Goal: Check status: Check status

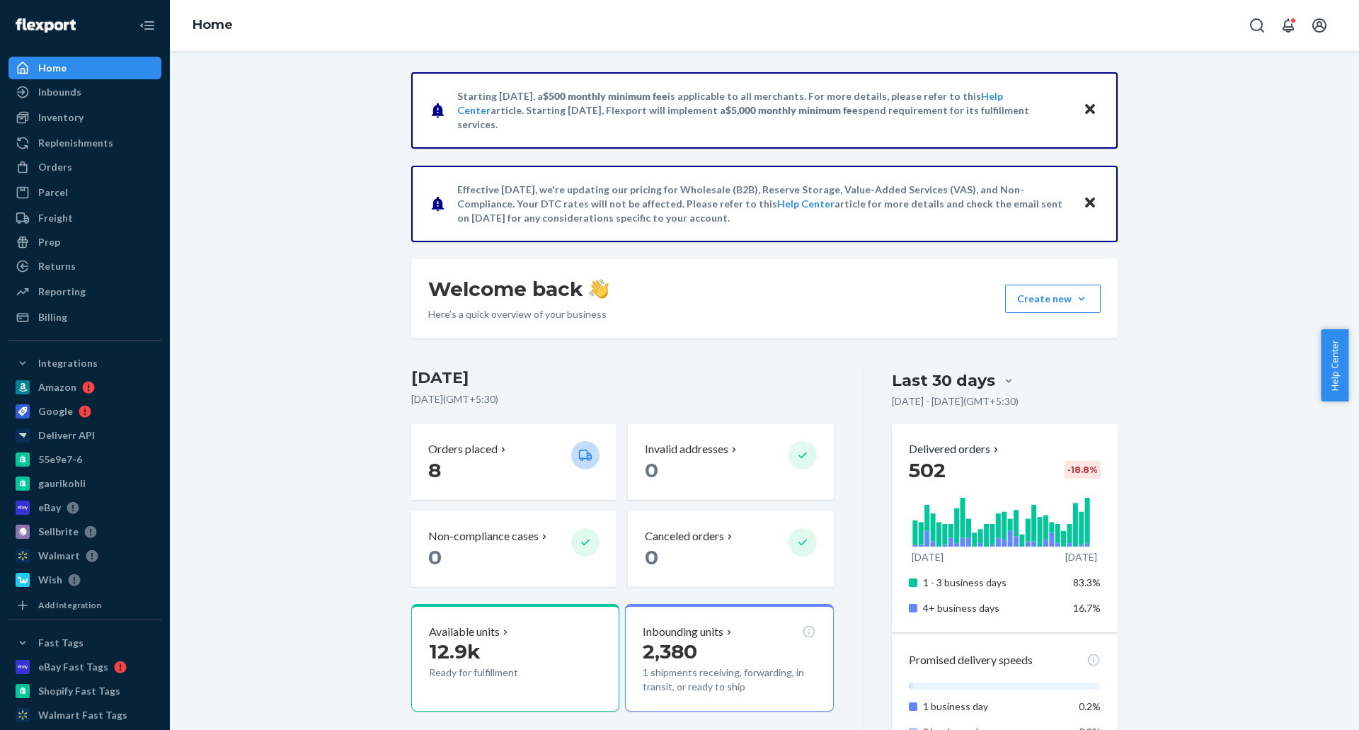
click at [1080, 106] on button "Close" at bounding box center [1089, 110] width 18 height 21
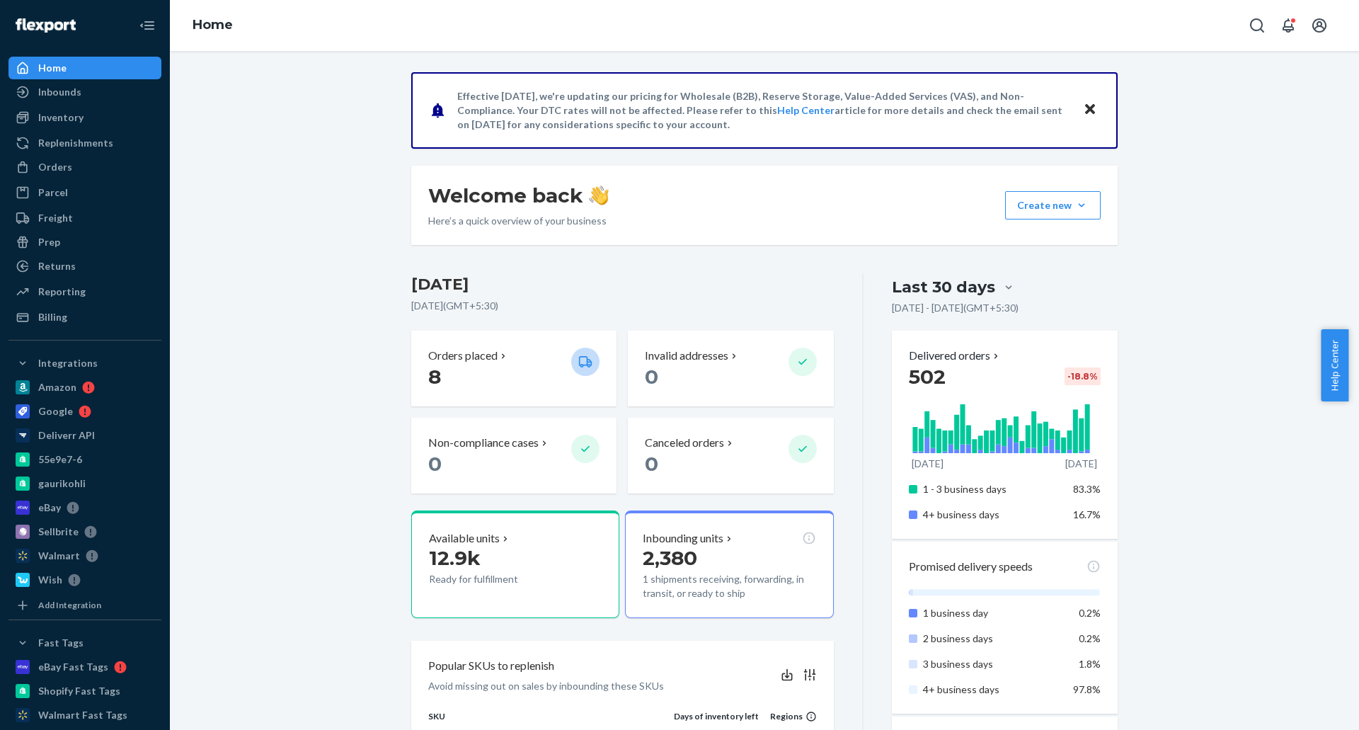
click at [1080, 106] on button "Close" at bounding box center [1089, 110] width 18 height 21
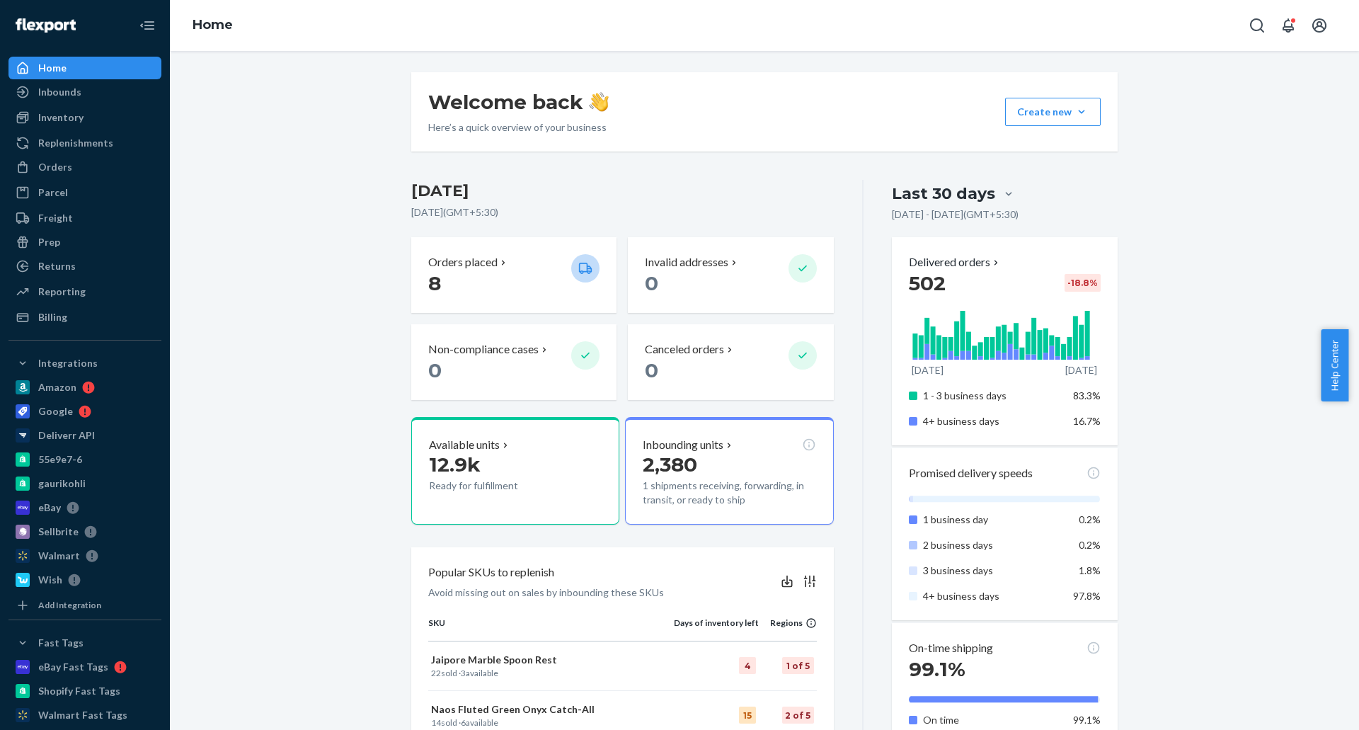
click at [355, 347] on div "Welcome back Here’s a quick overview of your business Create new Create new inb…" at bounding box center [764, 738] width 1168 height 1333
click at [103, 323] on div "Billing" at bounding box center [85, 317] width 150 height 20
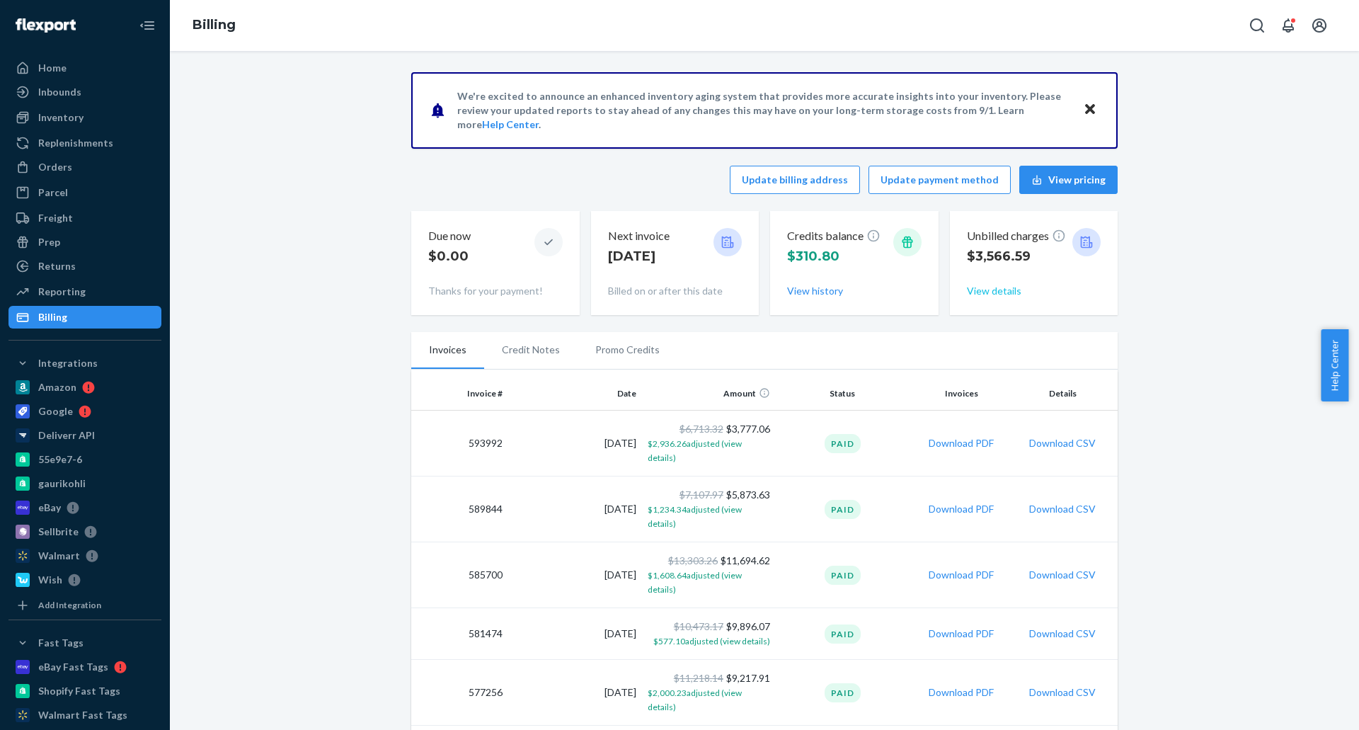
click at [974, 296] on button "View details" at bounding box center [994, 291] width 54 height 14
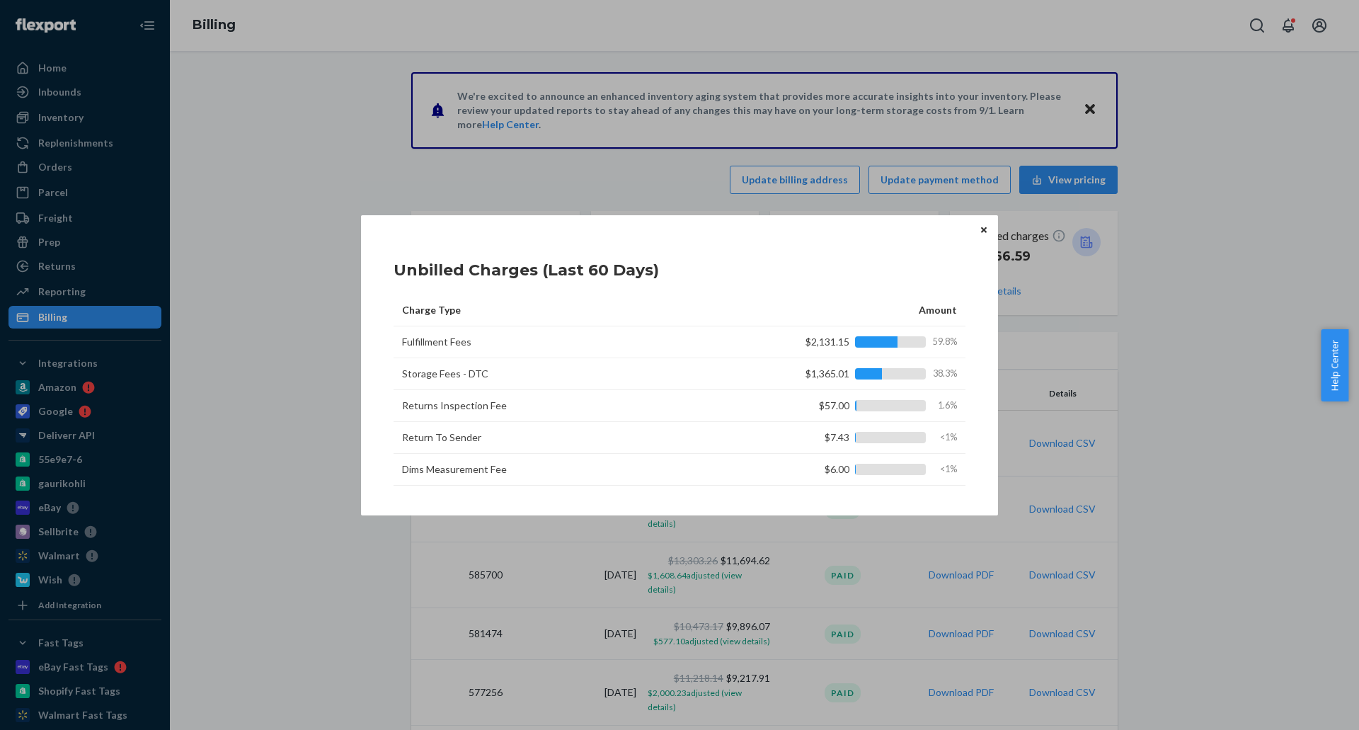
click at [983, 231] on icon "Close" at bounding box center [984, 230] width 6 height 6
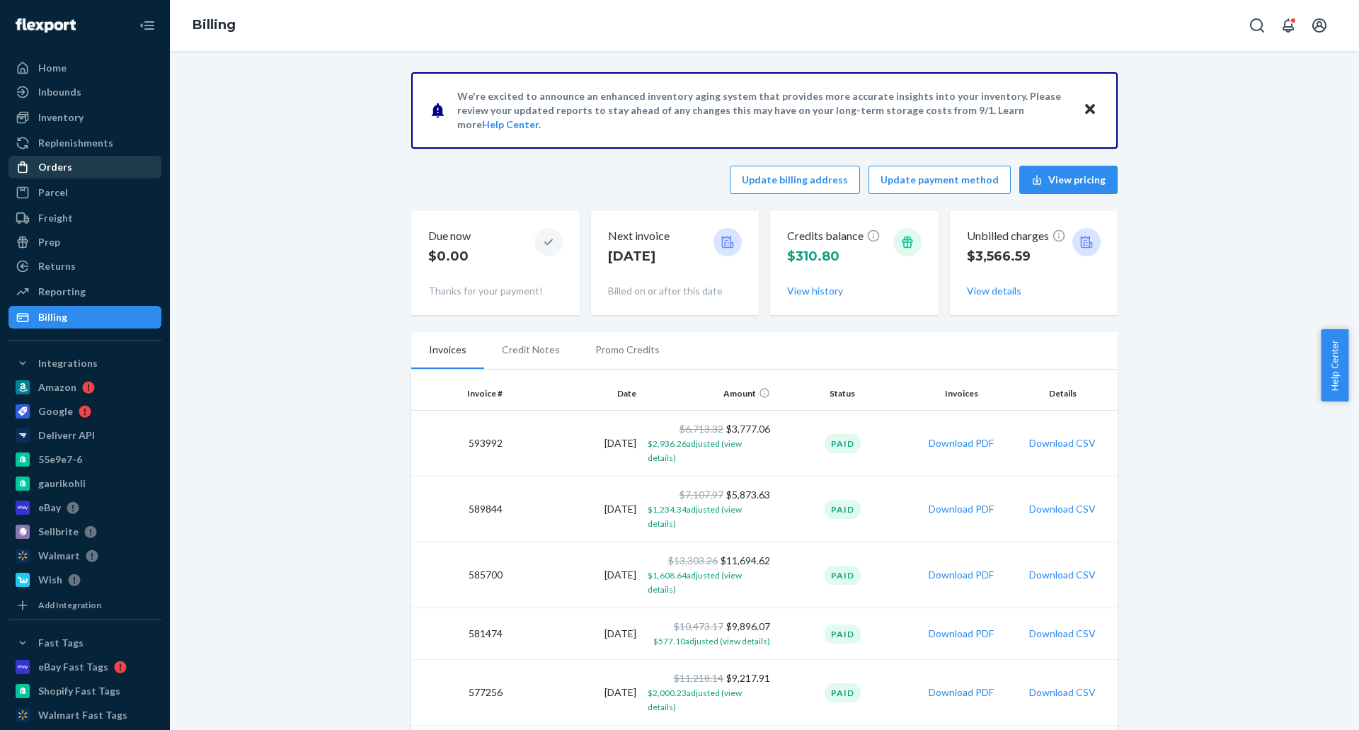
click at [57, 168] on div "Orders" at bounding box center [55, 167] width 34 height 14
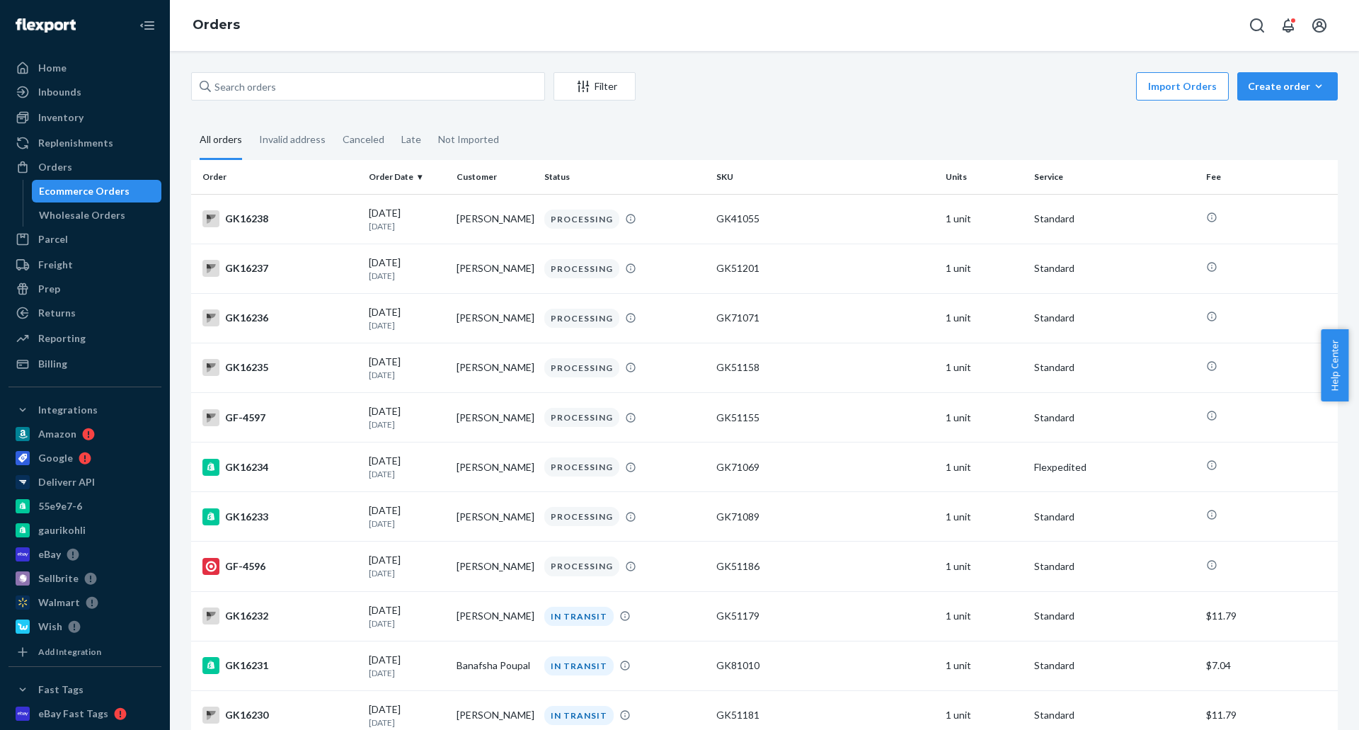
click at [856, 103] on div "Import Orders Create order Ecommerce order Removal order" at bounding box center [990, 88] width 693 height 32
click at [500, 91] on input "text" at bounding box center [368, 86] width 354 height 28
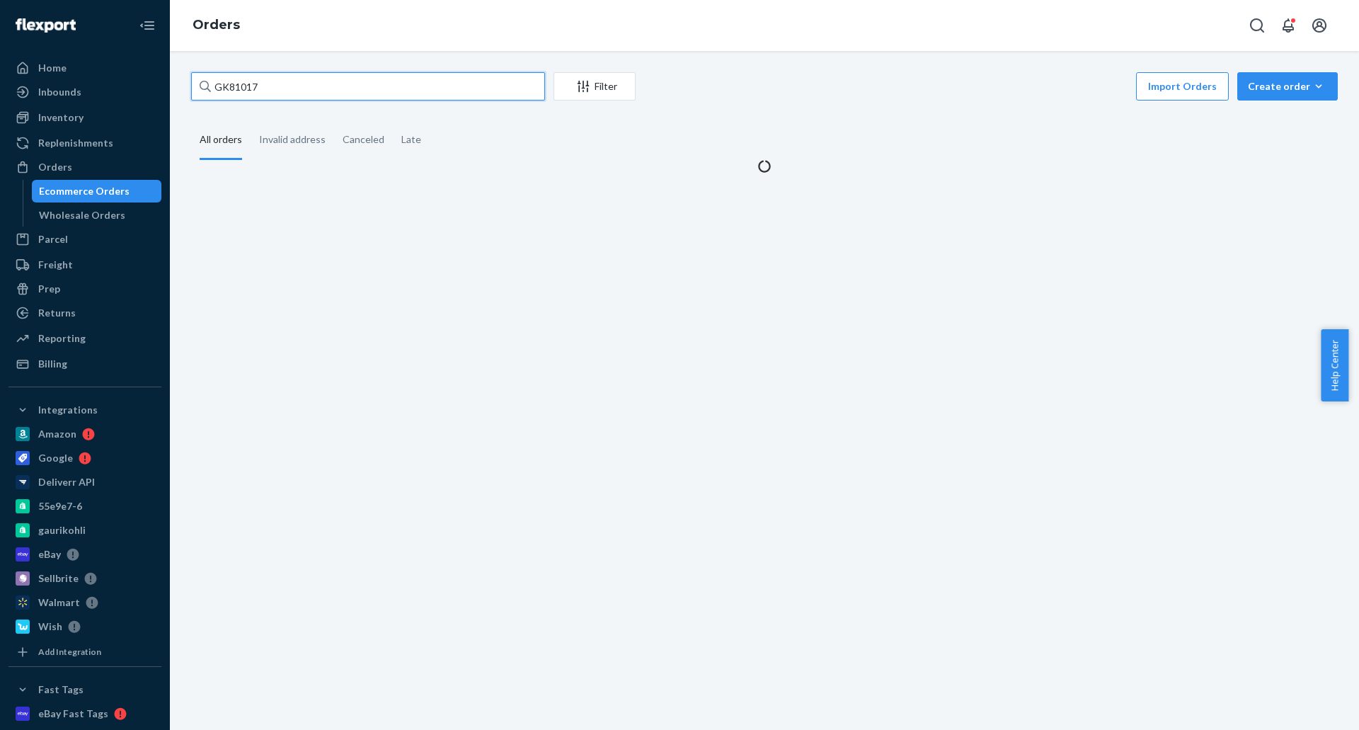
type input "GK81017"
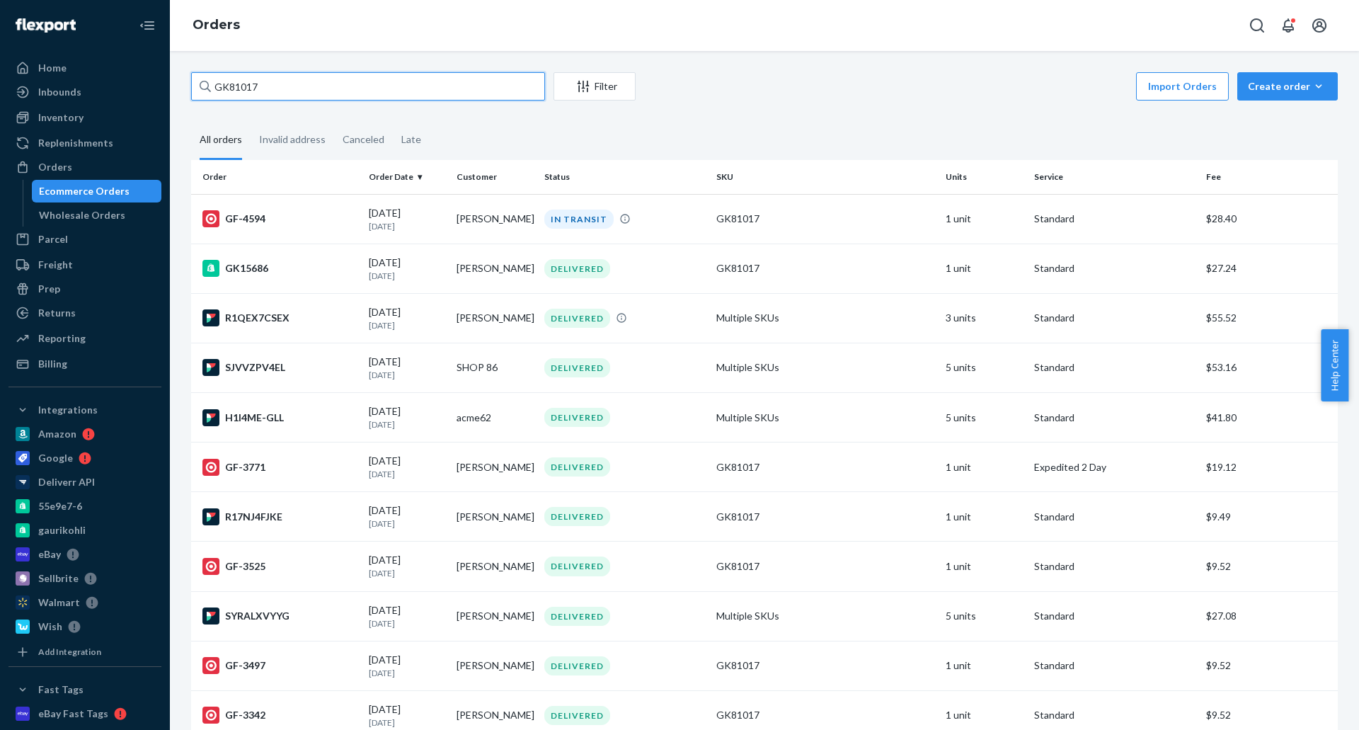
drag, startPoint x: 296, startPoint y: 88, endPoint x: 186, endPoint y: 73, distance: 110.8
click at [186, 73] on div "GK81017 Filter Import Orders Create order Ecommerce order Removal order All ord…" at bounding box center [764, 535] width 1168 height 926
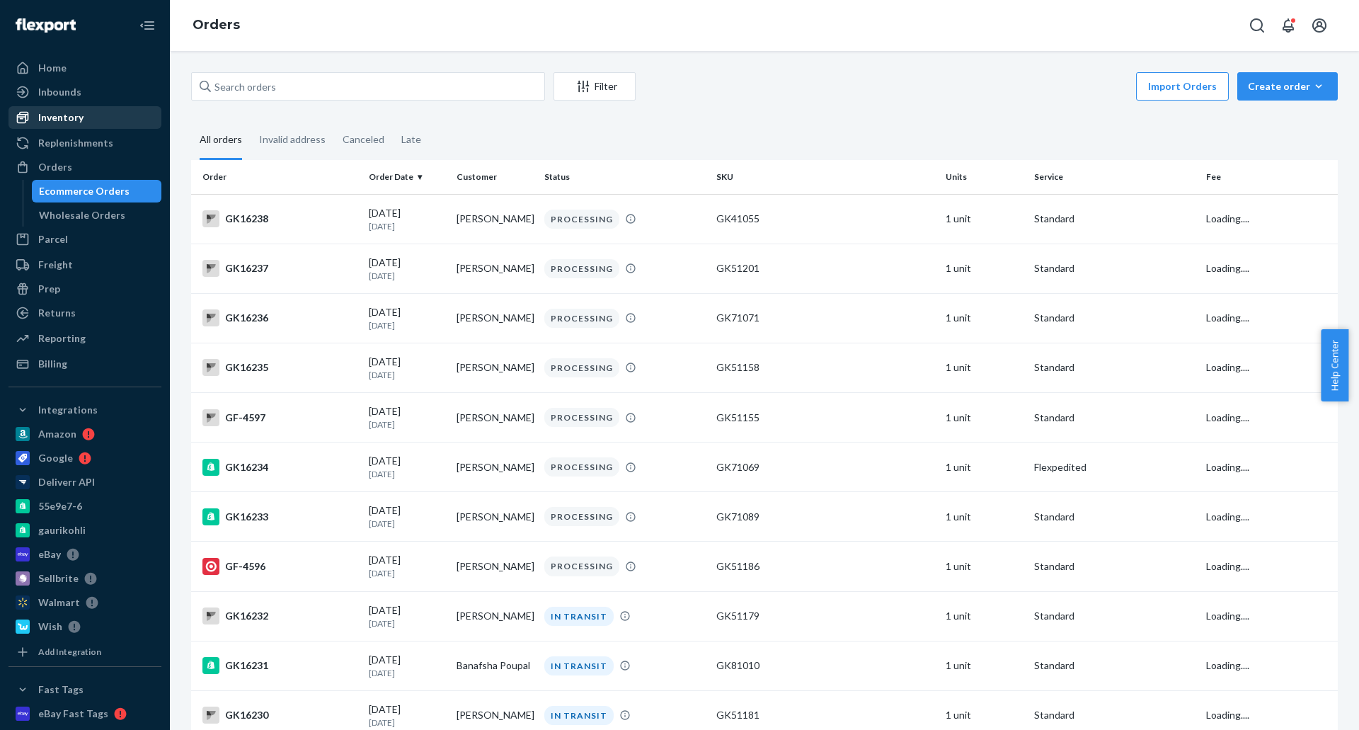
click at [66, 116] on div "Inventory" at bounding box center [60, 117] width 45 height 14
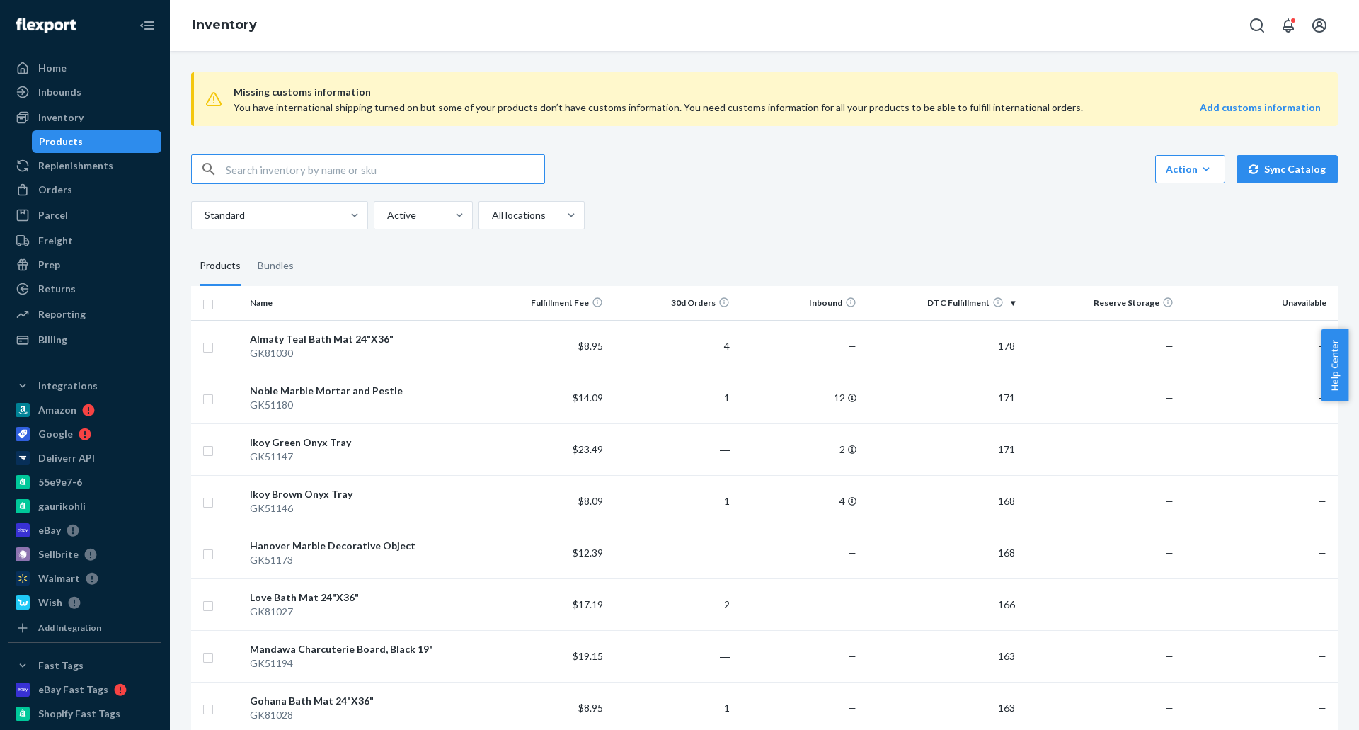
click at [462, 166] on input "text" at bounding box center [385, 169] width 318 height 28
type input "[PERSON_NAME]"
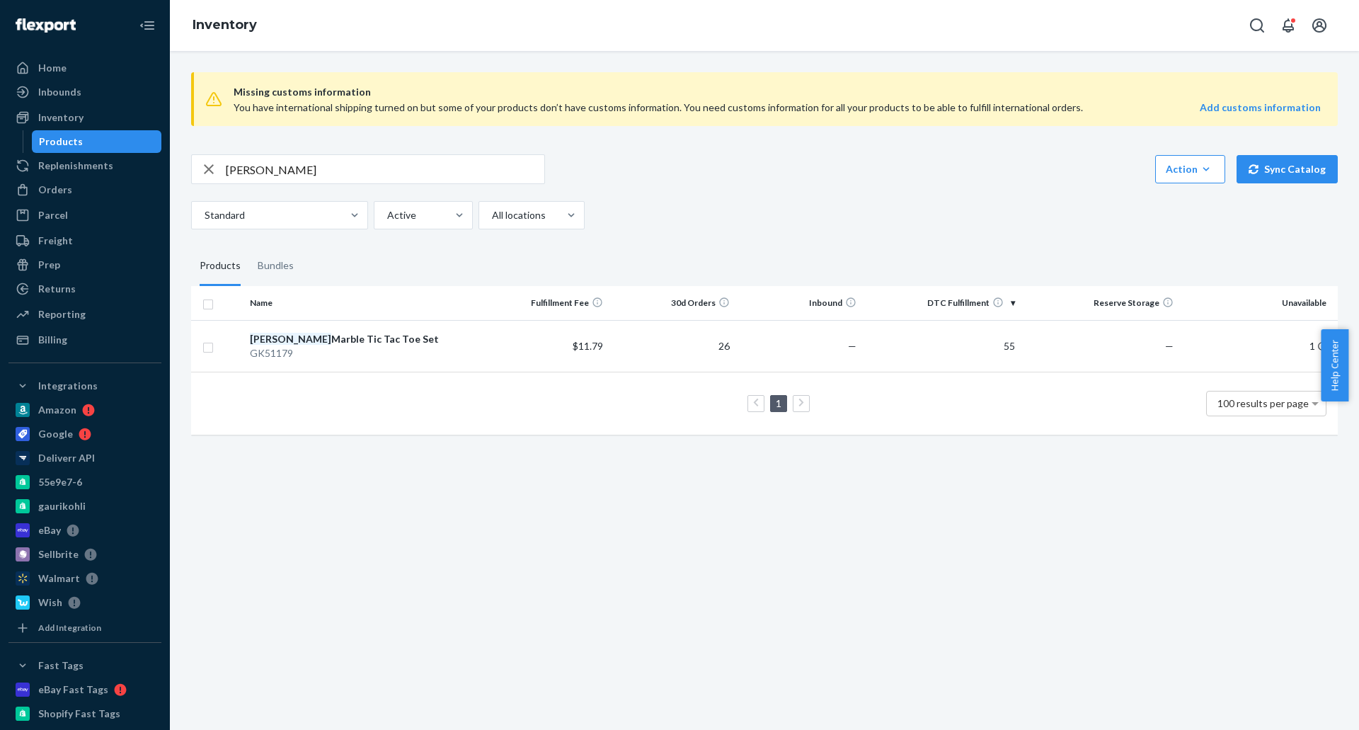
click at [207, 165] on icon "button" at bounding box center [208, 169] width 17 height 28
click at [268, 161] on input "text" at bounding box center [385, 169] width 318 height 28
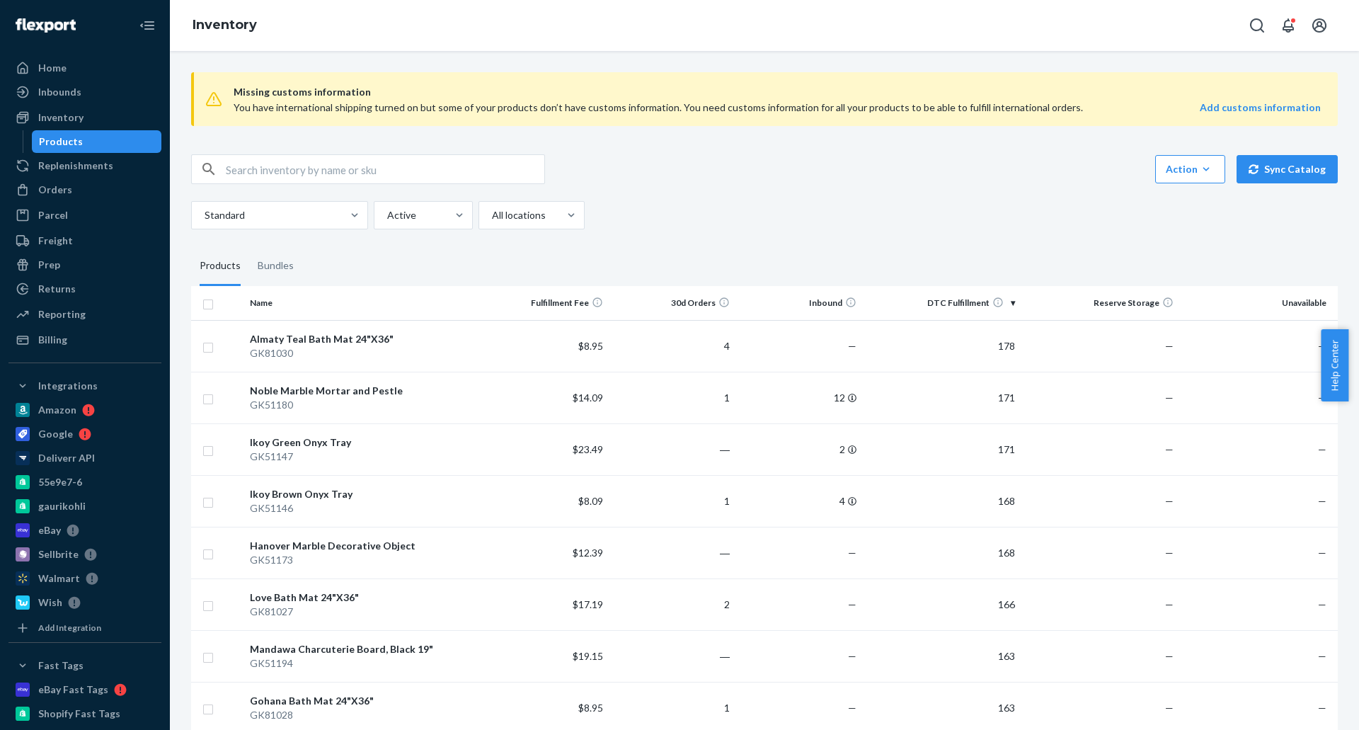
click at [289, 175] on input "text" at bounding box center [385, 169] width 318 height 28
paste input "GK81017"
type input "GK81017"
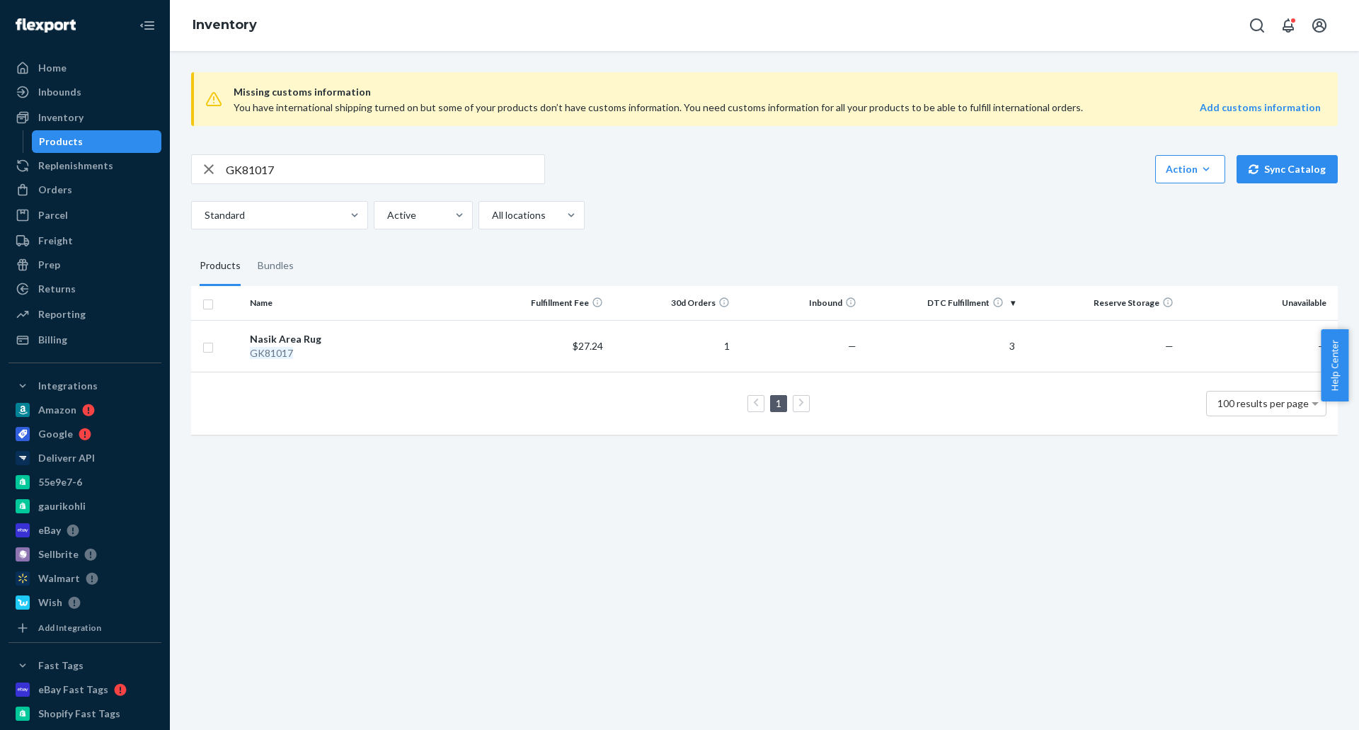
click at [779, 205] on div "Standard Active All locations" at bounding box center [759, 215] width 1136 height 28
click at [200, 166] on icon "button" at bounding box center [208, 169] width 17 height 28
click at [244, 167] on input "text" at bounding box center [385, 169] width 318 height 28
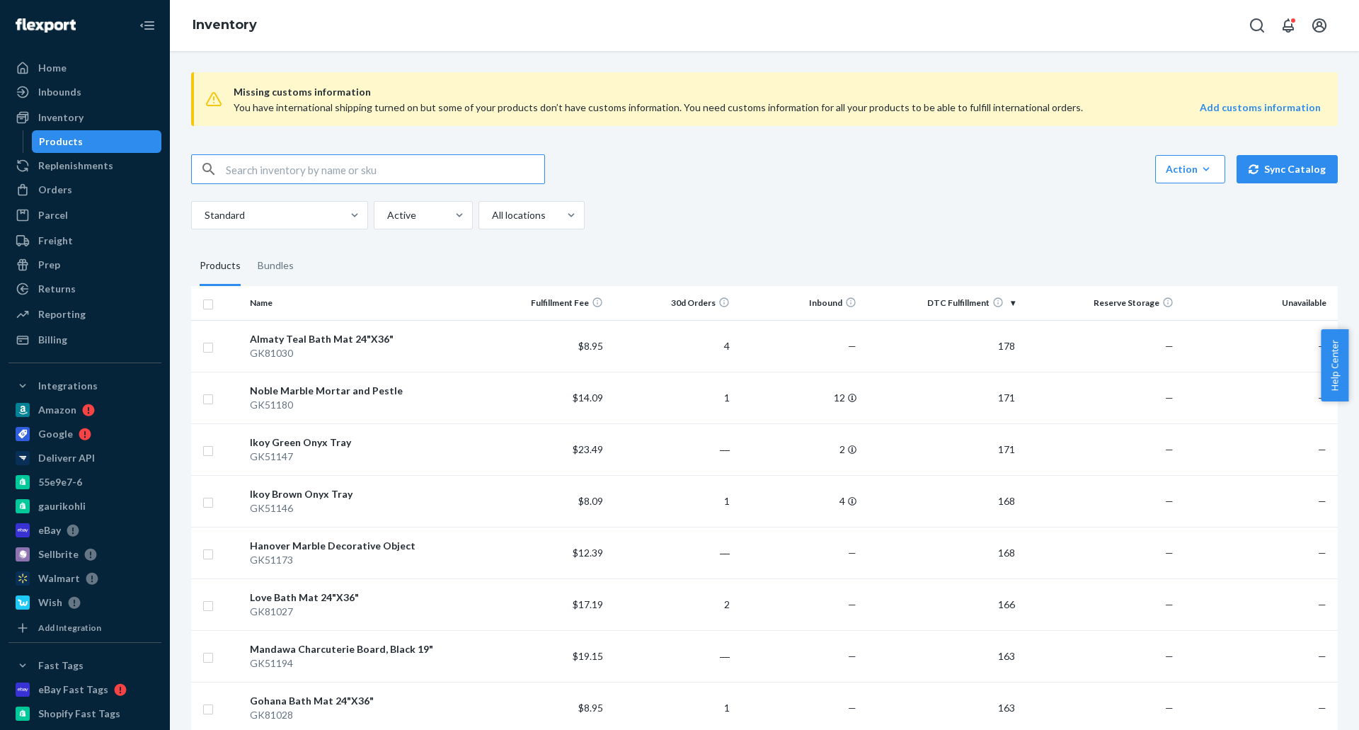
click at [301, 180] on input "text" at bounding box center [385, 169] width 318 height 28
type input "fateh"
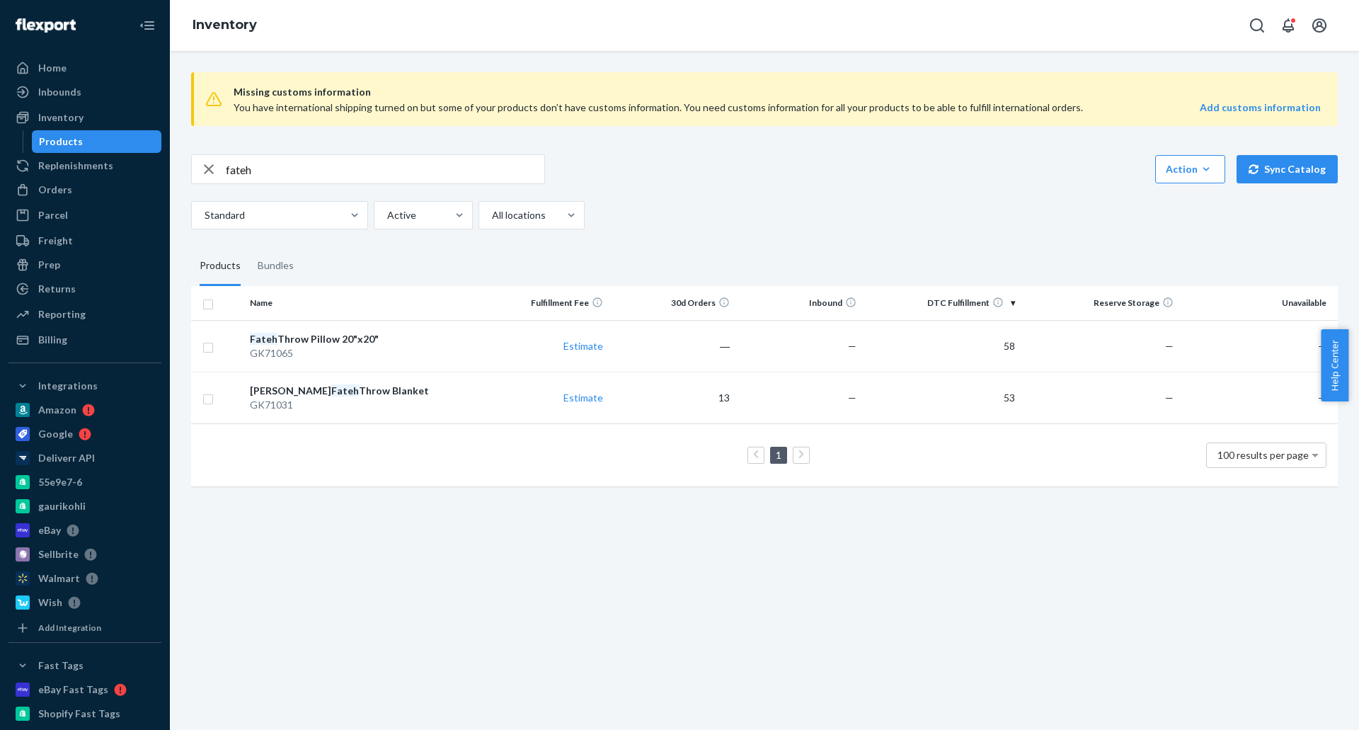
click at [983, 185] on div "fateh Action Create product Create bundle Bulk create products Bulk update prod…" at bounding box center [764, 191] width 1146 height 75
click at [205, 168] on icon "button" at bounding box center [208, 169] width 17 height 28
click at [283, 167] on input "text" at bounding box center [385, 169] width 318 height 28
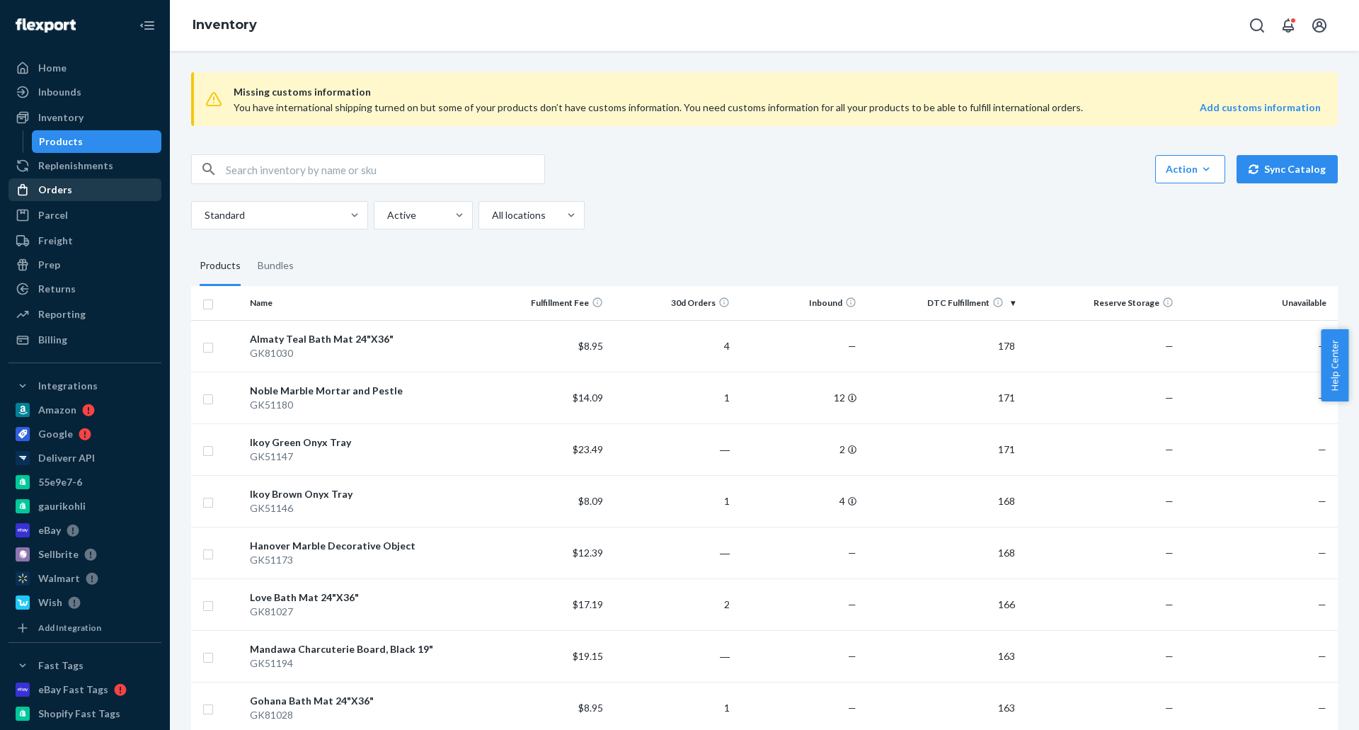
click at [89, 193] on div "Orders" at bounding box center [85, 190] width 150 height 20
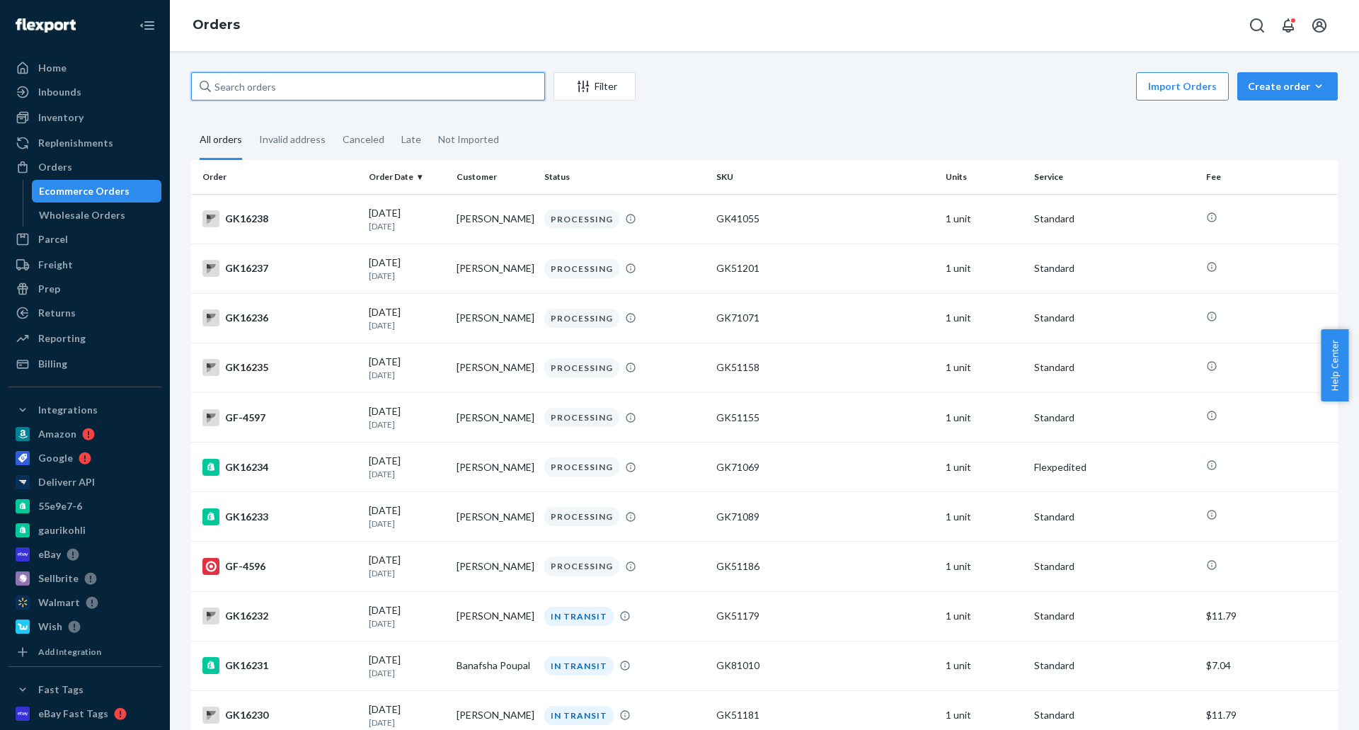
click at [470, 80] on input "text" at bounding box center [368, 86] width 354 height 28
paste input "[PERSON_NAME]"
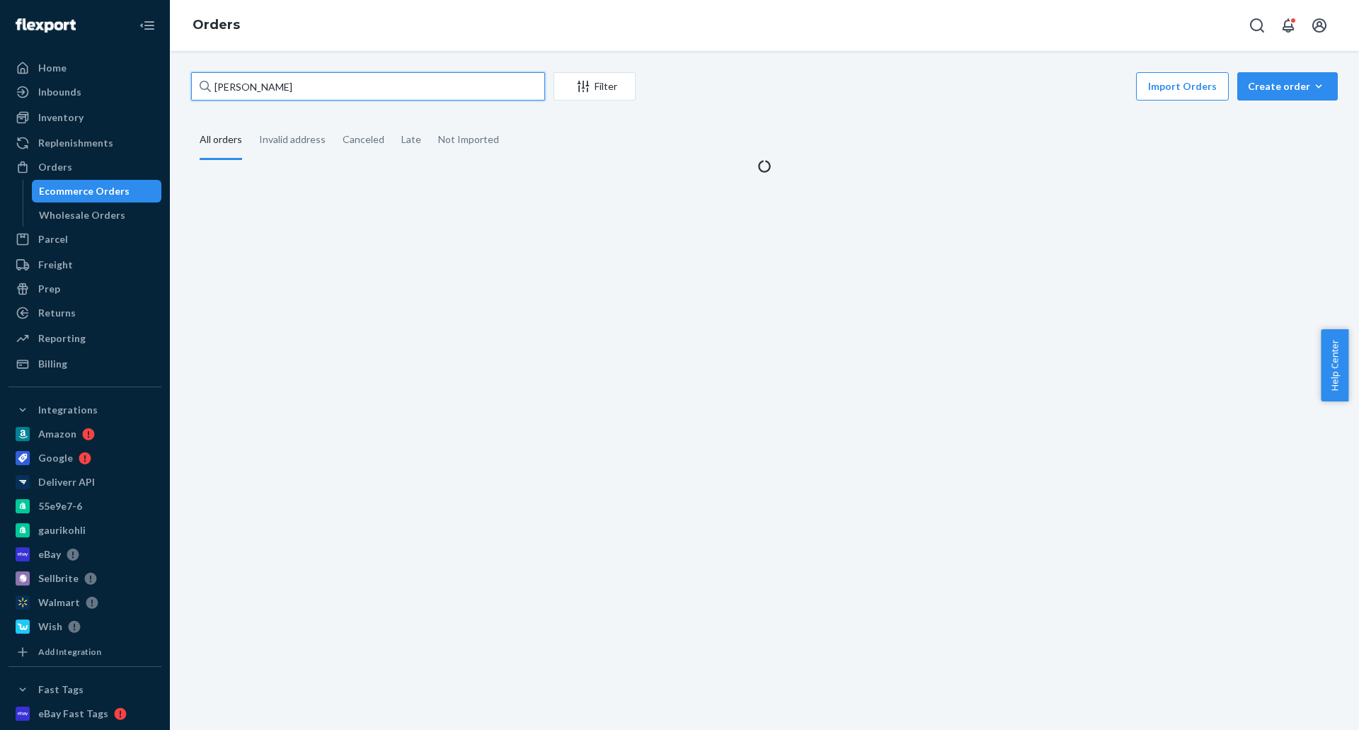
type input "[PERSON_NAME]"
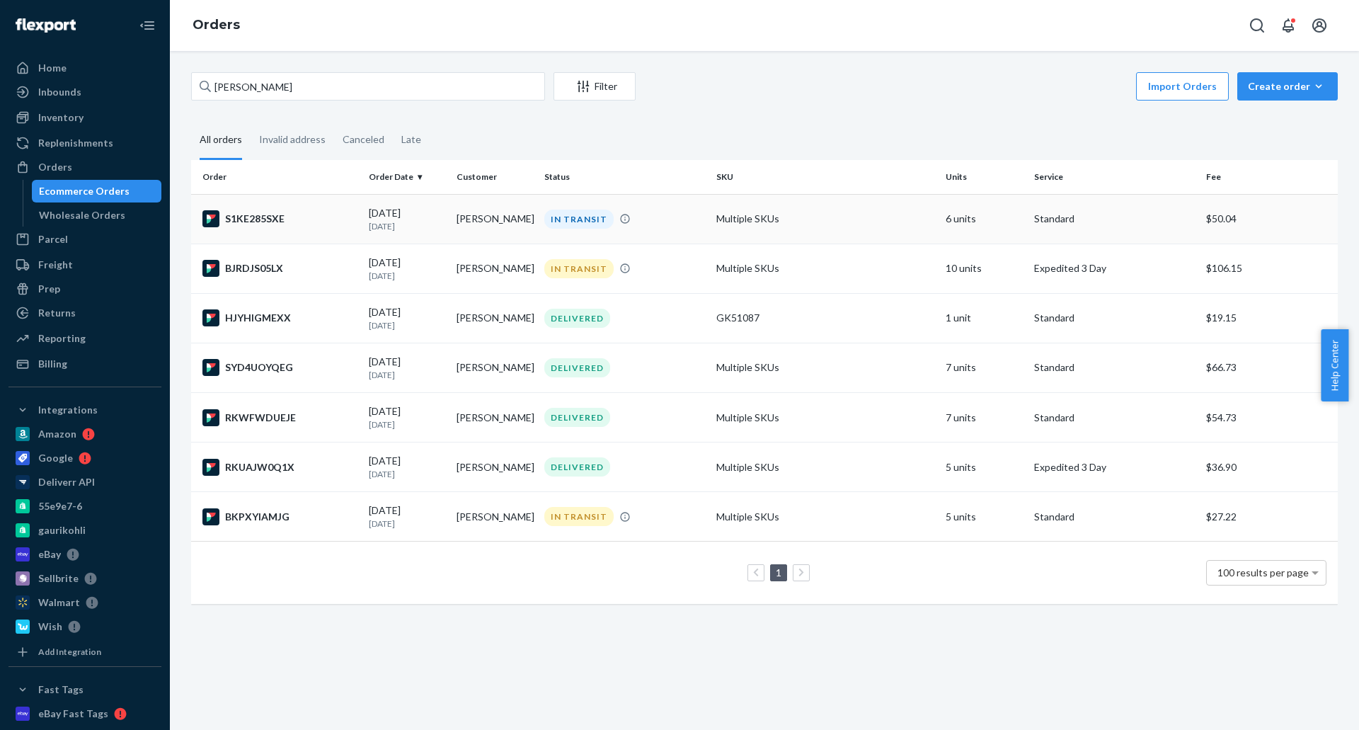
click at [493, 217] on td "[PERSON_NAME]" at bounding box center [495, 219] width 88 height 50
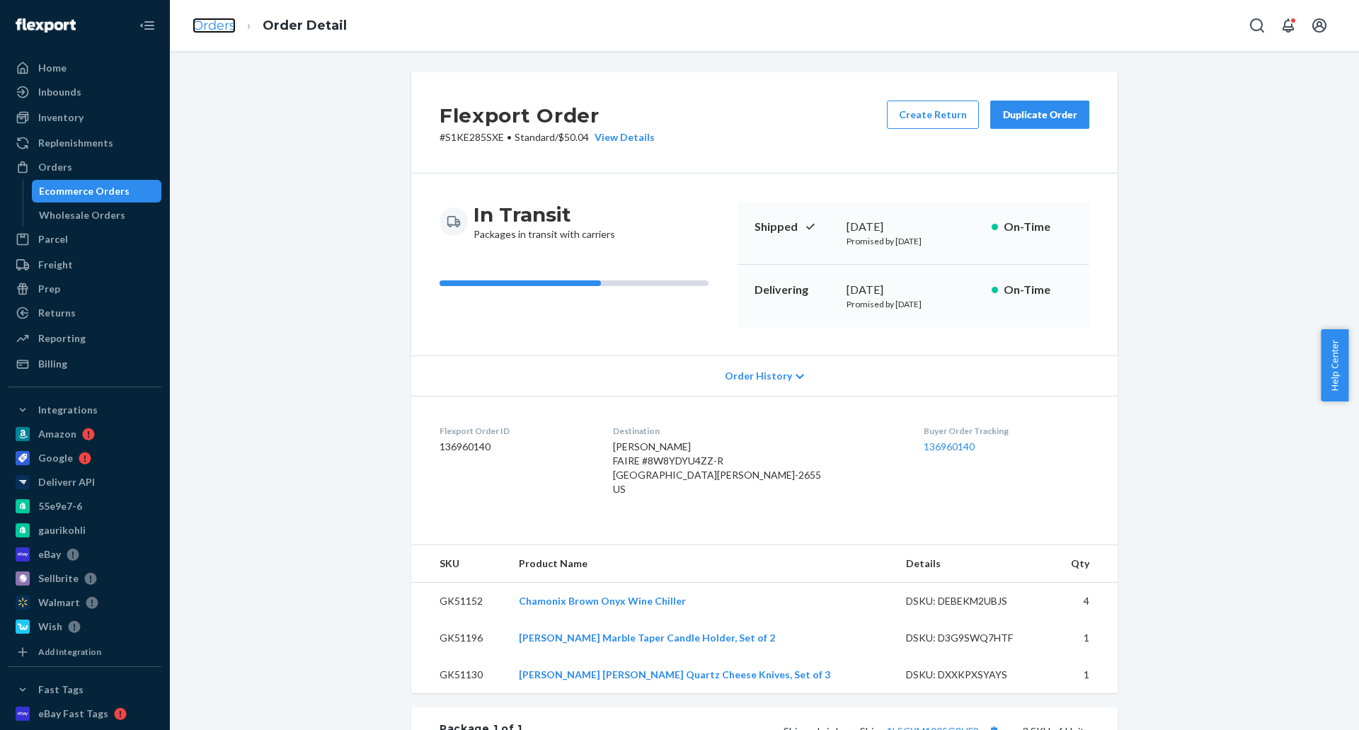
click at [223, 24] on link "Orders" at bounding box center [213, 26] width 43 height 16
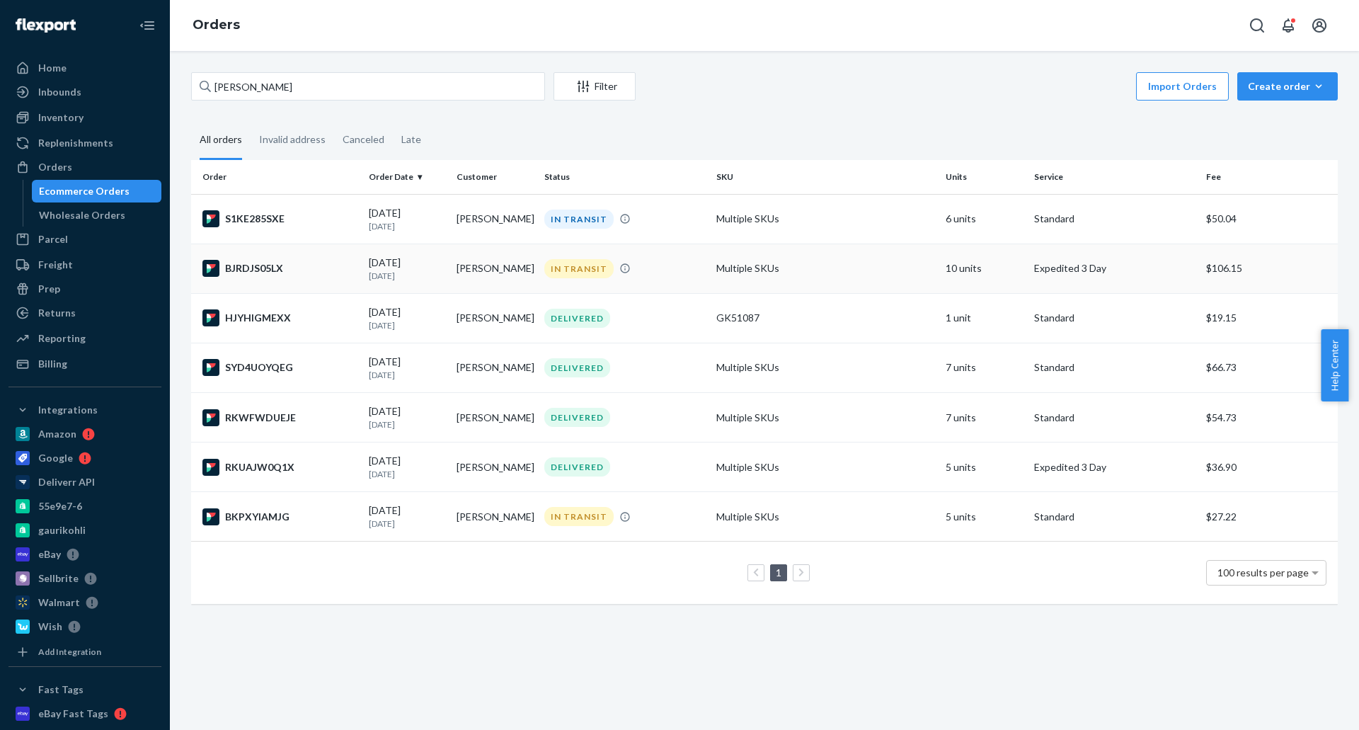
click at [488, 270] on td "[PERSON_NAME]" at bounding box center [495, 268] width 88 height 50
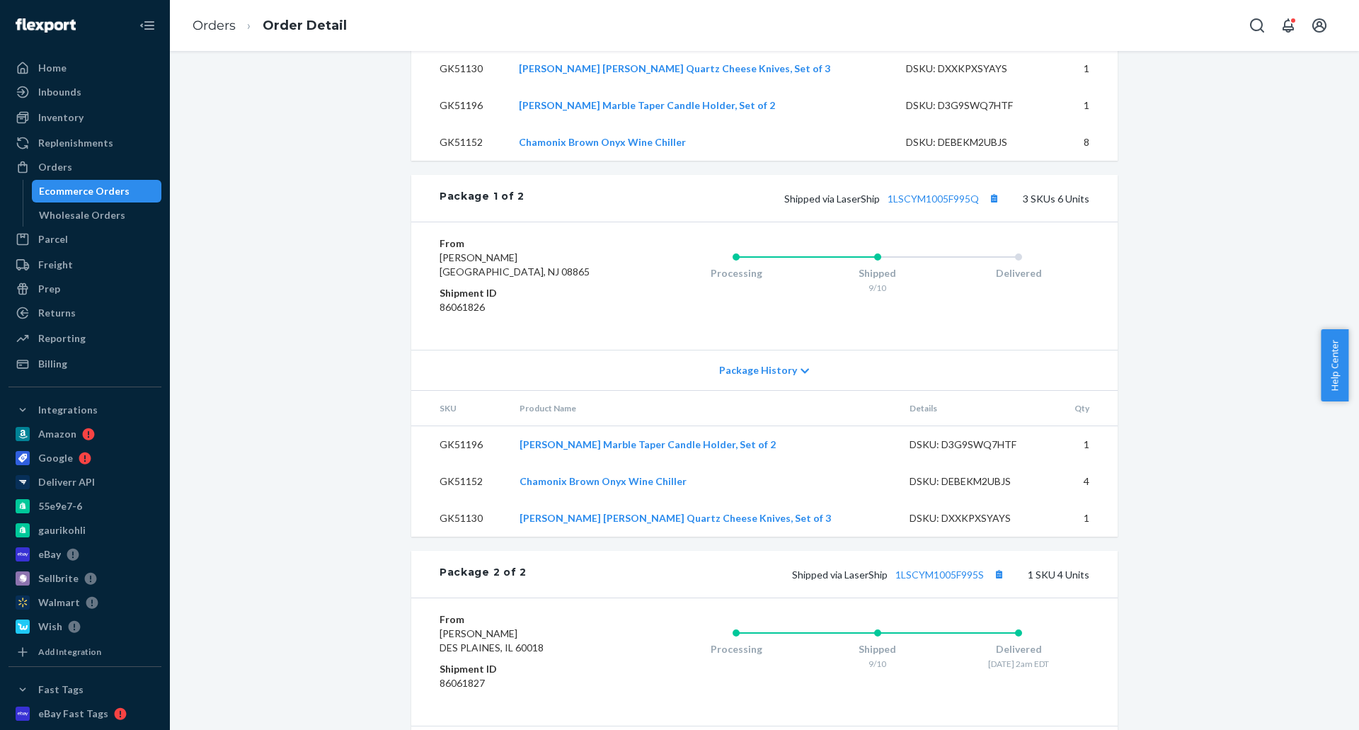
scroll to position [566, 0]
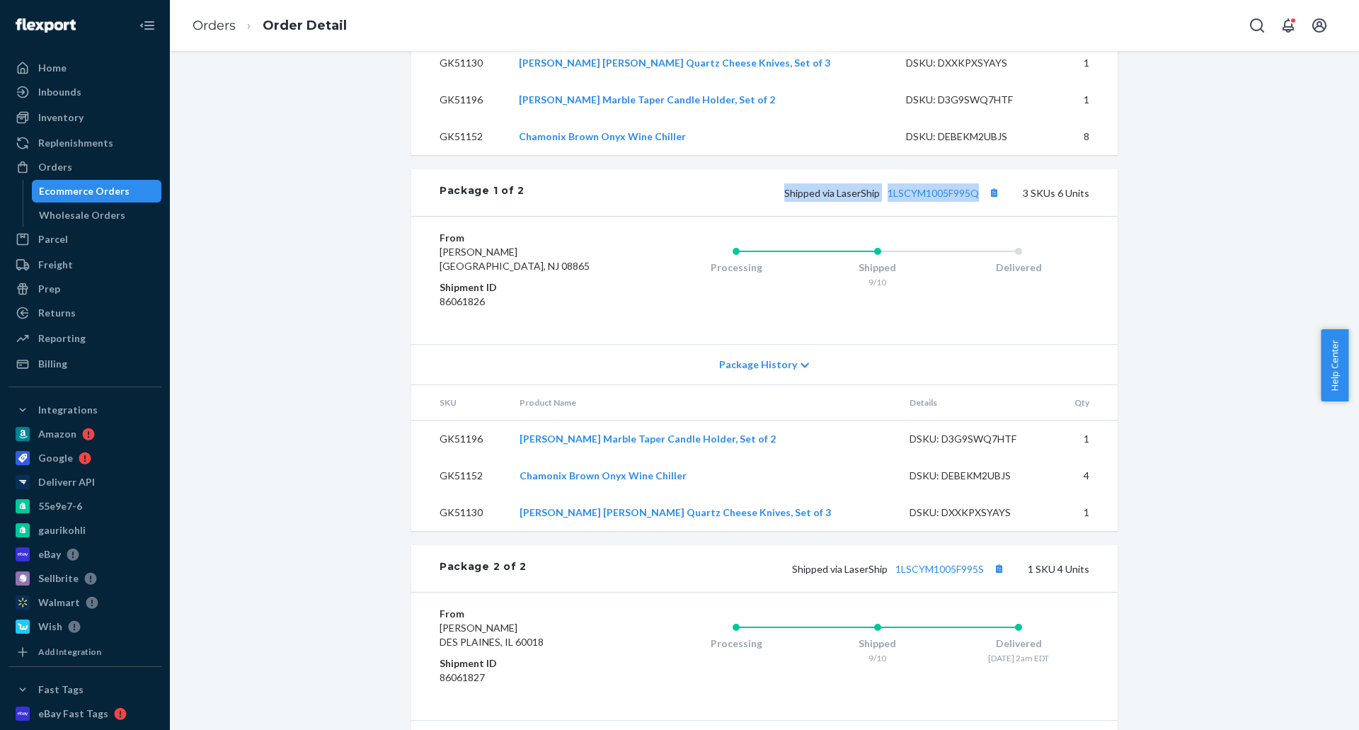
drag, startPoint x: 767, startPoint y: 230, endPoint x: 976, endPoint y: 244, distance: 209.9
click at [976, 216] on div "Package 1 of 2 Shipped via LaserShip 1LSCYM1005F995Q 3 SKUs 6 Units" at bounding box center [764, 192] width 706 height 47
copy span "Shipped via LaserShip 1LSCYM1005F995Q"
click at [214, 29] on link "Orders" at bounding box center [213, 26] width 43 height 16
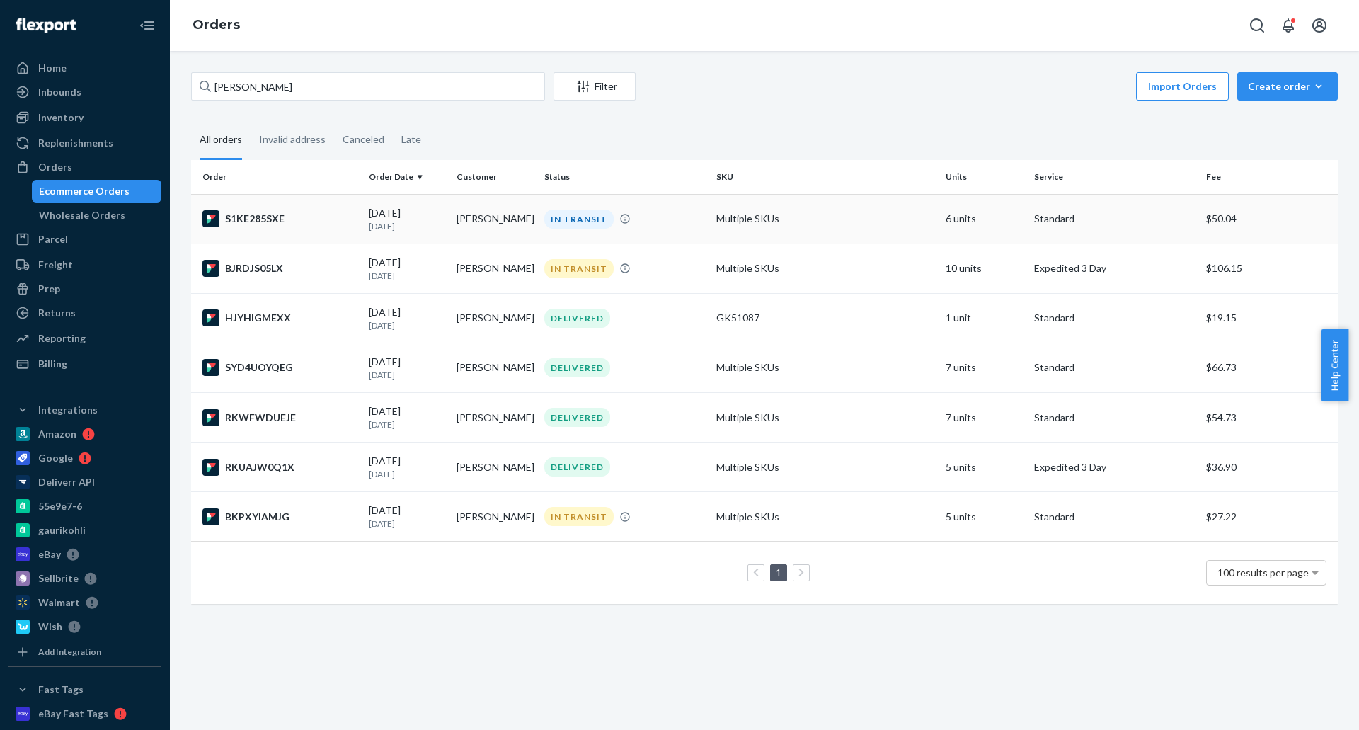
click at [488, 217] on td "[PERSON_NAME]" at bounding box center [495, 219] width 88 height 50
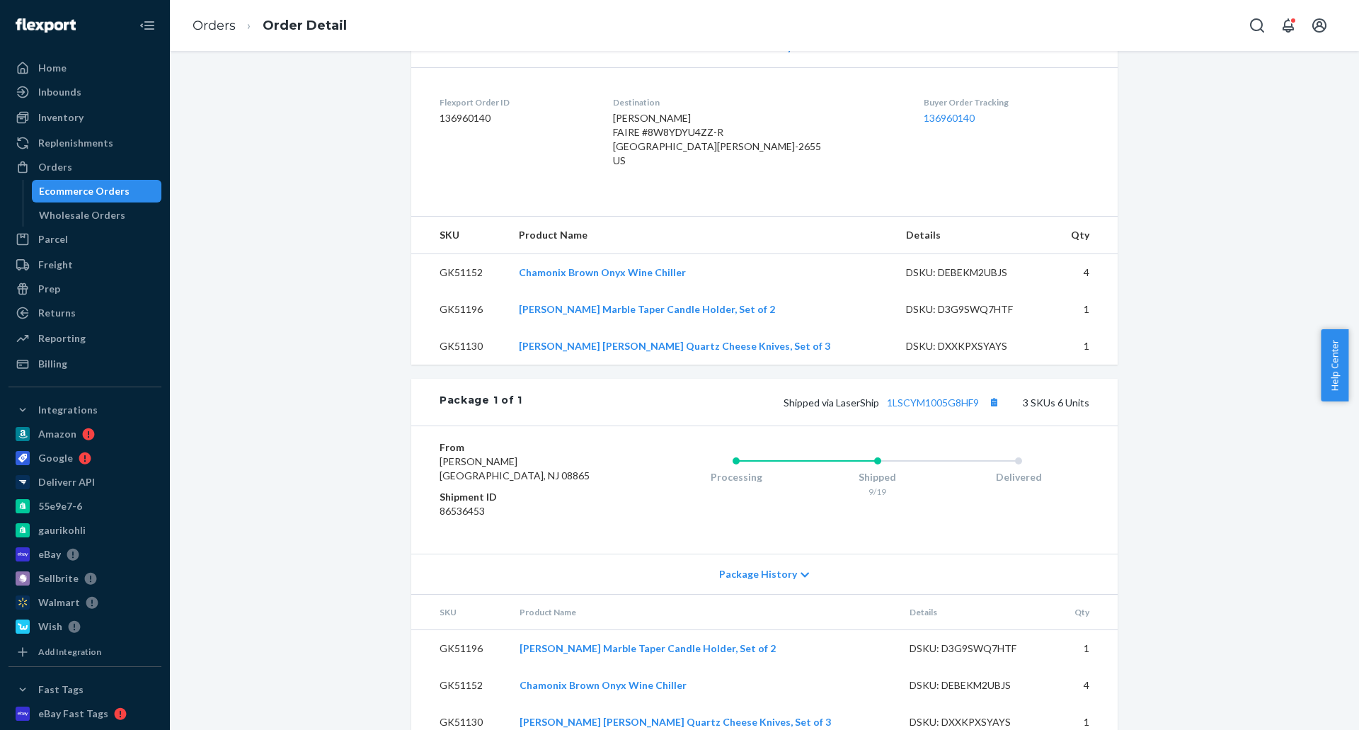
scroll to position [283, 0]
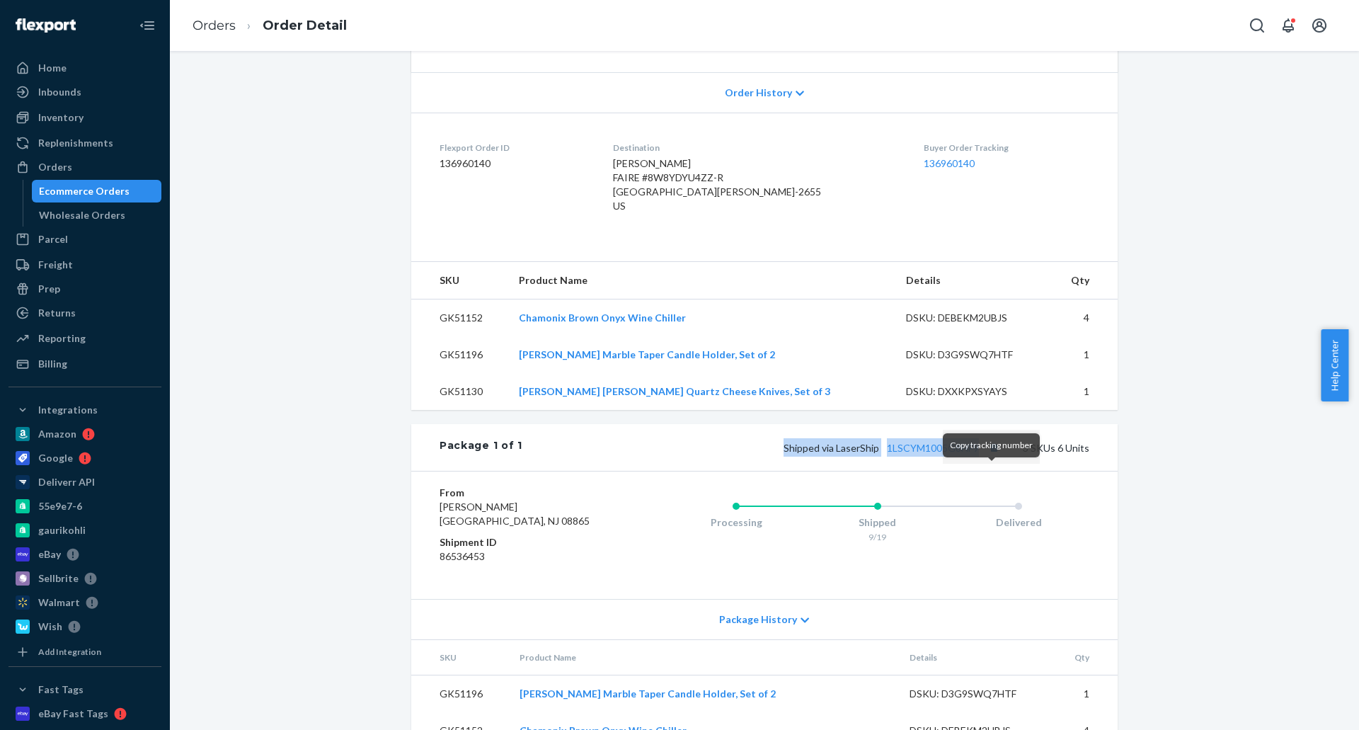
drag, startPoint x: 764, startPoint y: 480, endPoint x: 983, endPoint y: 481, distance: 218.7
click at [983, 456] on div "Shipped via LaserShip 1LSCYM1005G8HF9 3 SKUs 6 Units" at bounding box center [805, 447] width 567 height 18
copy span "Shipped via LaserShip 1LSCYM1005G8HF9"
